Goal: Task Accomplishment & Management: Use online tool/utility

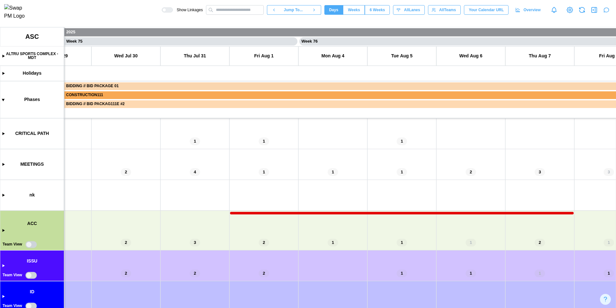
scroll to position [0, 25800]
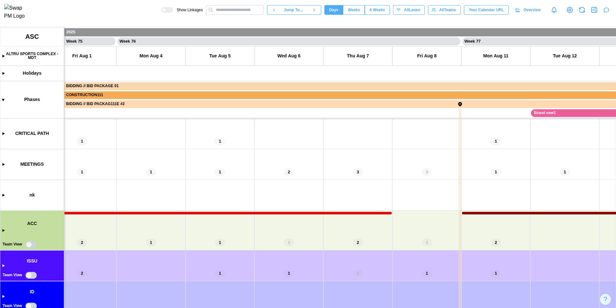
click at [2, 229] on canvas at bounding box center [308, 167] width 616 height 281
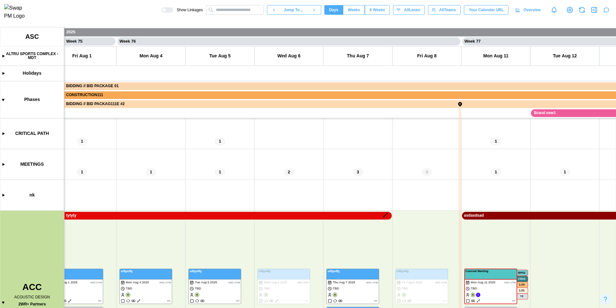
click at [218, 215] on canvas at bounding box center [308, 167] width 616 height 281
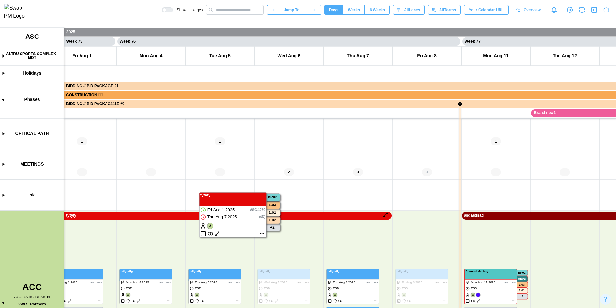
click at [261, 233] on canvas at bounding box center [308, 167] width 616 height 281
type textarea "*"
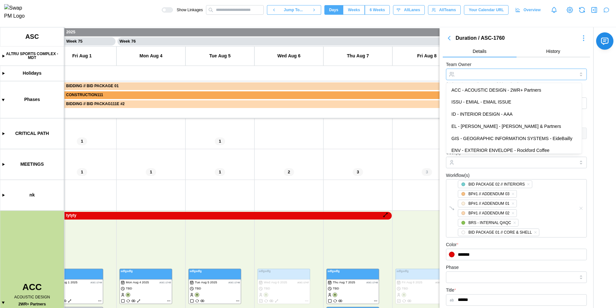
click at [496, 69] on input "Team Owner" at bounding box center [516, 75] width 141 height 12
type input "**********"
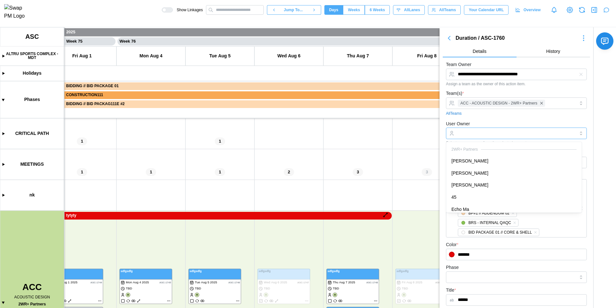
click at [495, 134] on input "User Owner" at bounding box center [516, 134] width 141 height 12
type input "**********"
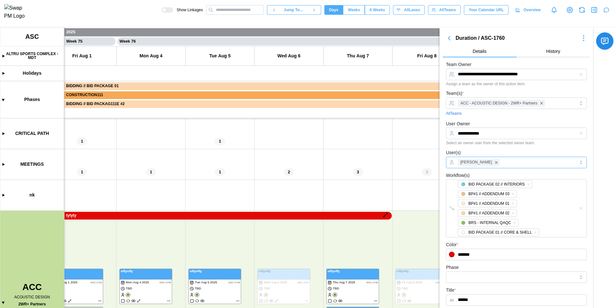
click at [491, 164] on div "[PERSON_NAME]" at bounding box center [515, 162] width 119 height 11
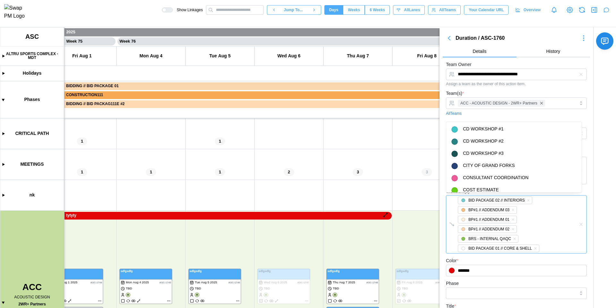
click at [503, 199] on div "BID PACKAGE 02 // INTERIORS" at bounding box center [496, 201] width 56 height 6
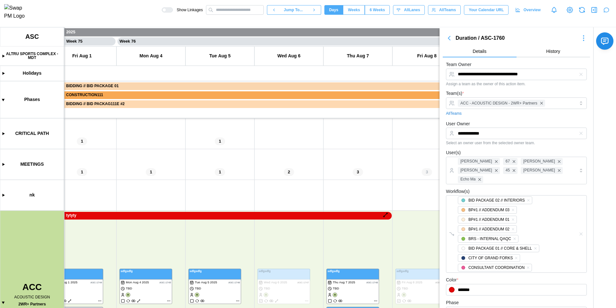
click at [599, 160] on div "**********" at bounding box center [527, 284] width 176 height 514
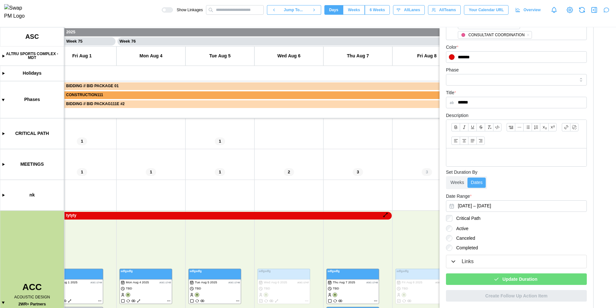
click at [525, 278] on span "Update Duration" at bounding box center [519, 279] width 35 height 11
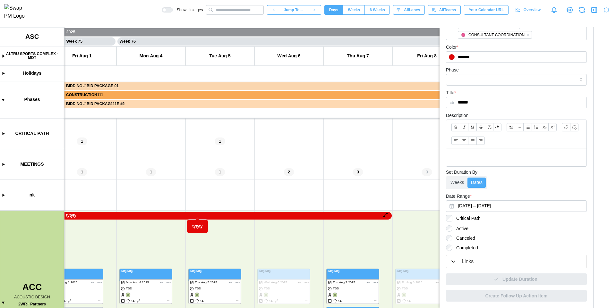
click at [197, 215] on canvas at bounding box center [308, 167] width 616 height 281
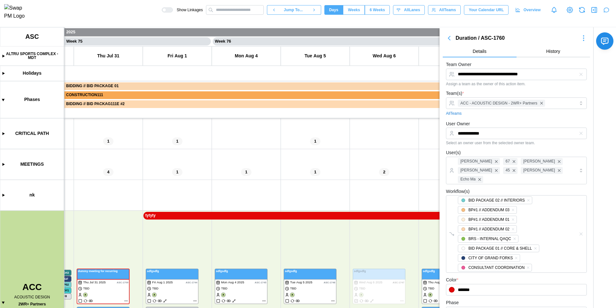
scroll to position [0, 25768]
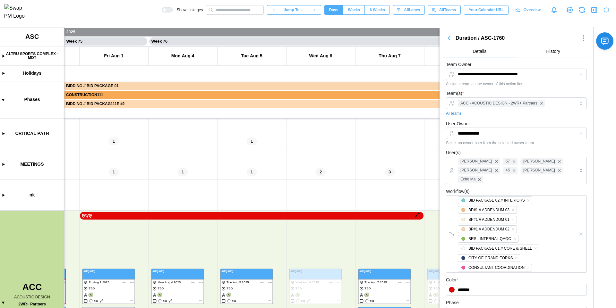
click at [449, 39] on icon "button" at bounding box center [449, 38] width 2 height 4
click at [448, 37] on icon "button" at bounding box center [449, 38] width 8 height 8
type textarea "*"
